Goal: Navigation & Orientation: Find specific page/section

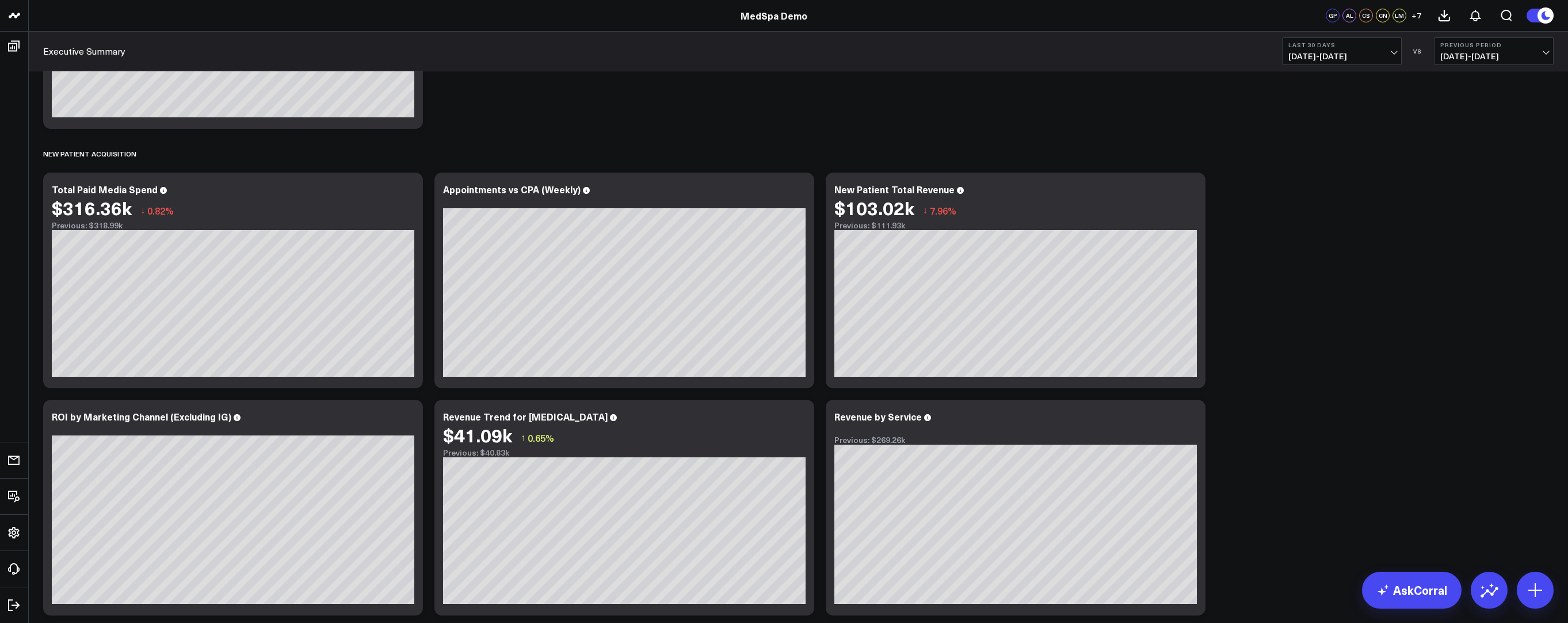
scroll to position [664, 0]
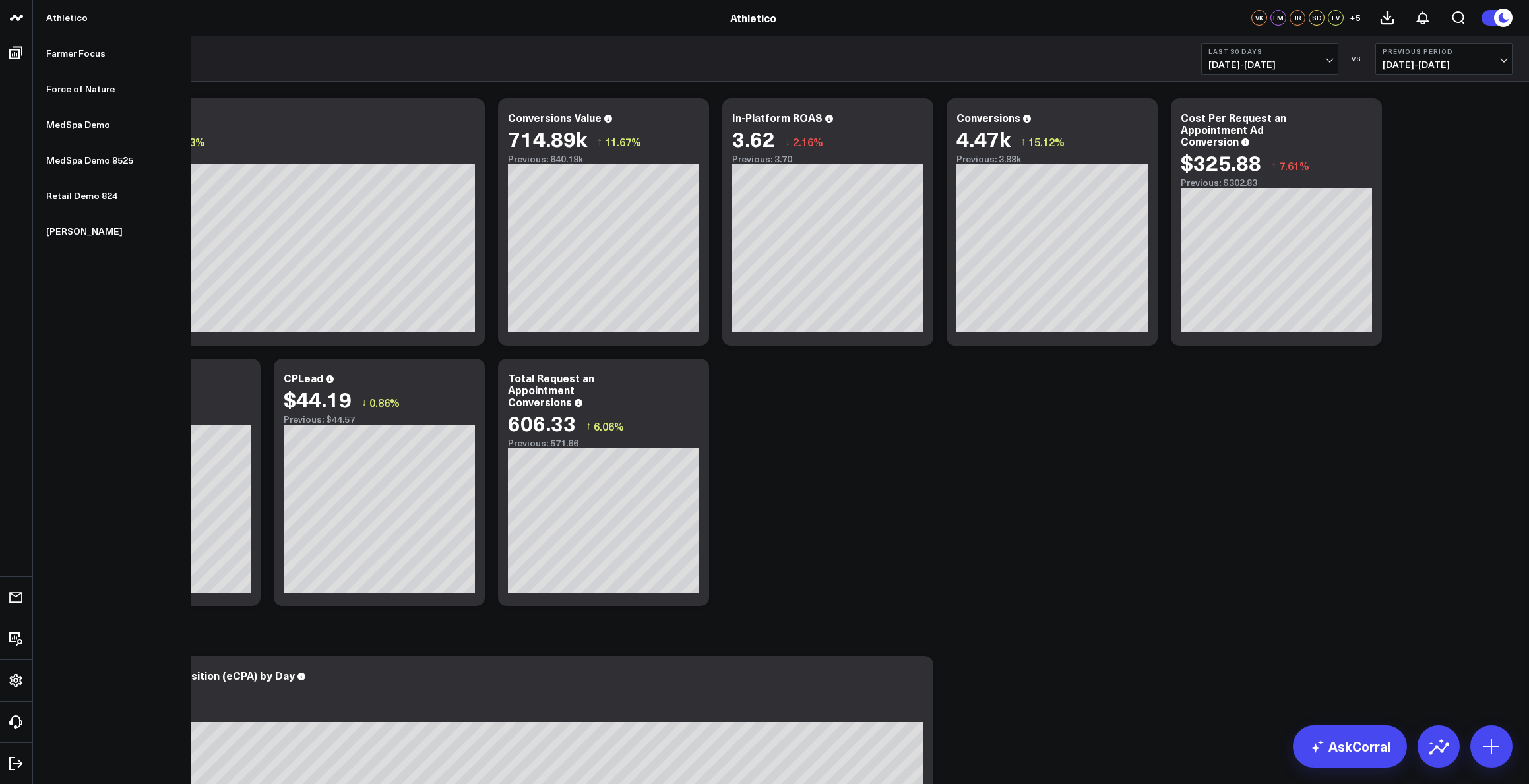
click at [33, 20] on div "Athletico" at bounding box center [756, 18] width 1512 height 15
click at [19, 22] on icon at bounding box center [17, 18] width 16 height 16
click at [84, 158] on link "MedSpa Demo 8525" at bounding box center [112, 160] width 158 height 36
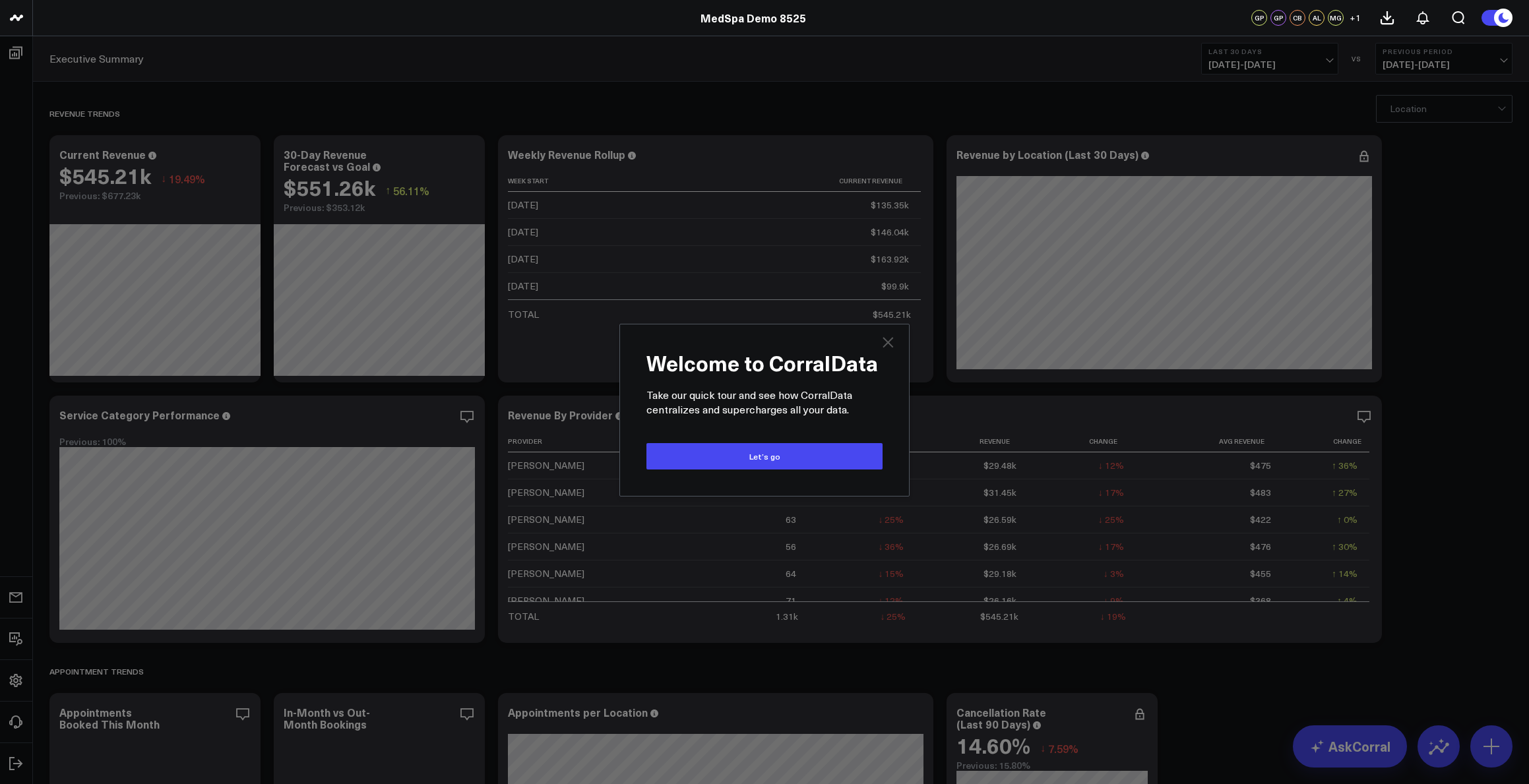
click at [884, 341] on icon at bounding box center [888, 343] width 16 height 16
